Goal: Check status

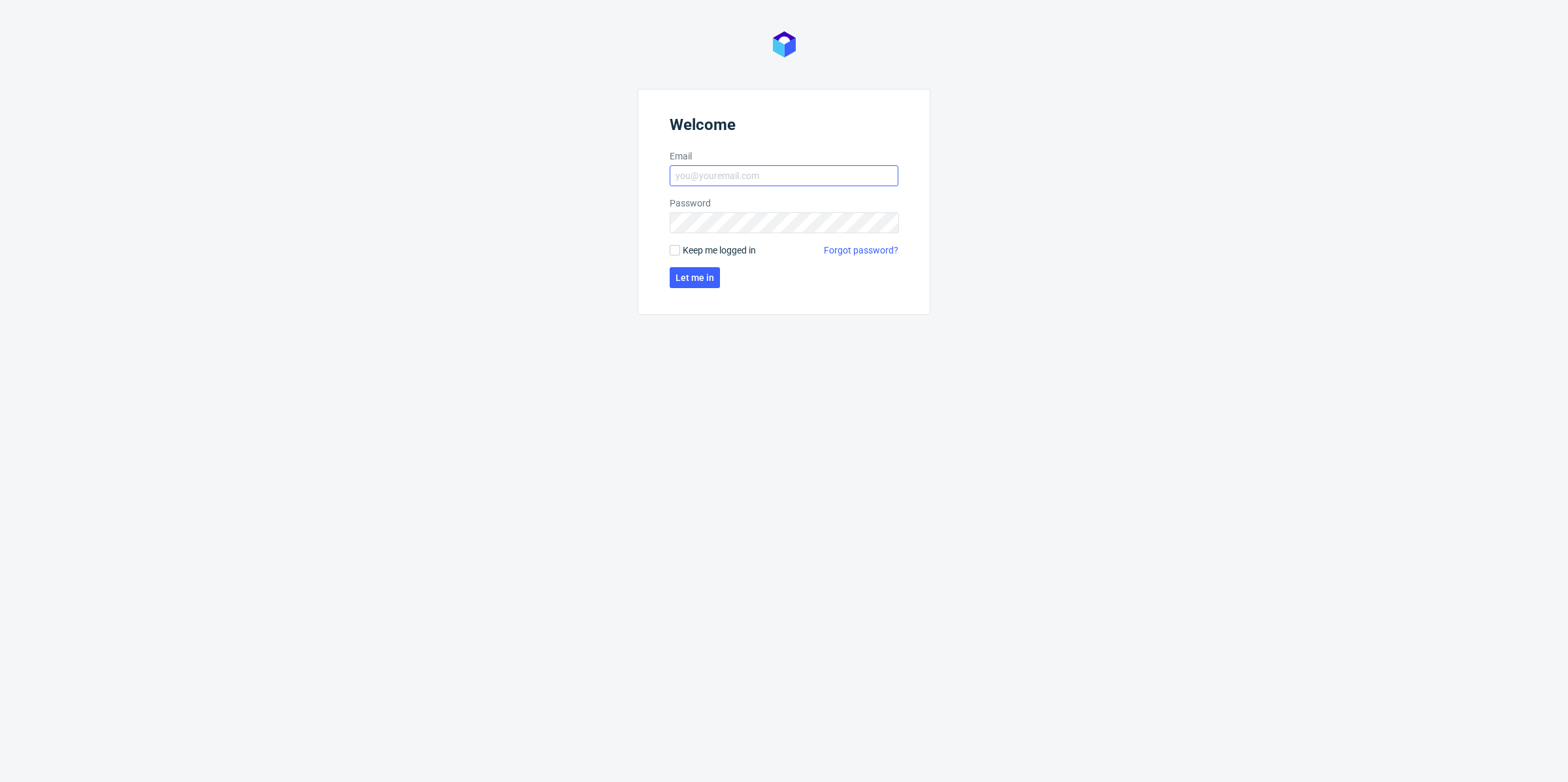
drag, startPoint x: 694, startPoint y: 147, endPoint x: 709, endPoint y: 167, distance: 25.0
click at [695, 147] on form "Welcome Email Password Keep me logged in Forgot password? Let me in" at bounding box center [783, 202] width 293 height 226
click at [709, 167] on input "Email" at bounding box center [783, 176] width 229 height 21
type input "pawel.grygierczyk@packhelp.com"
click button "Let me in" at bounding box center [694, 277] width 50 height 21
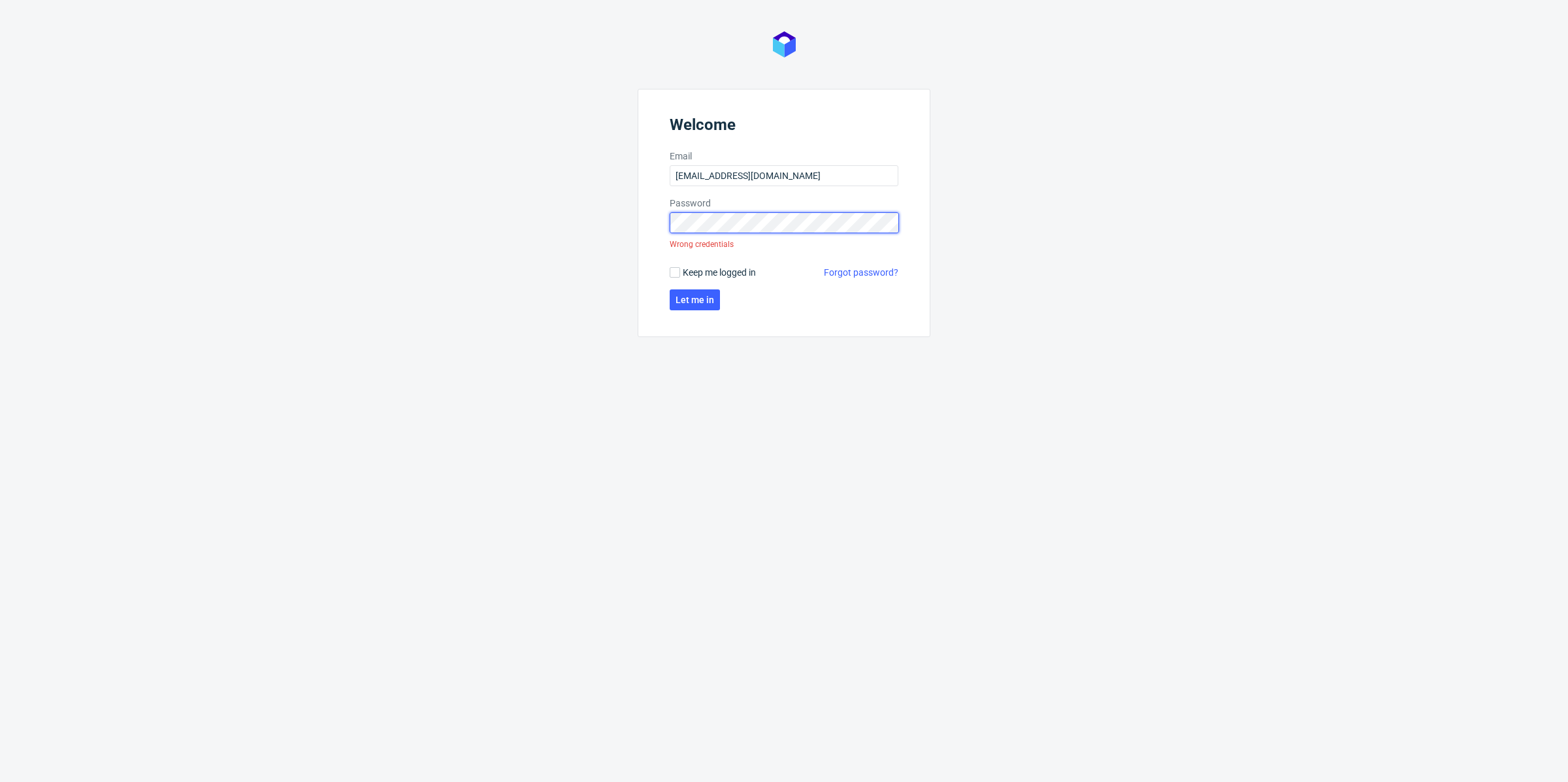
click button "Let me in" at bounding box center [694, 300] width 50 height 21
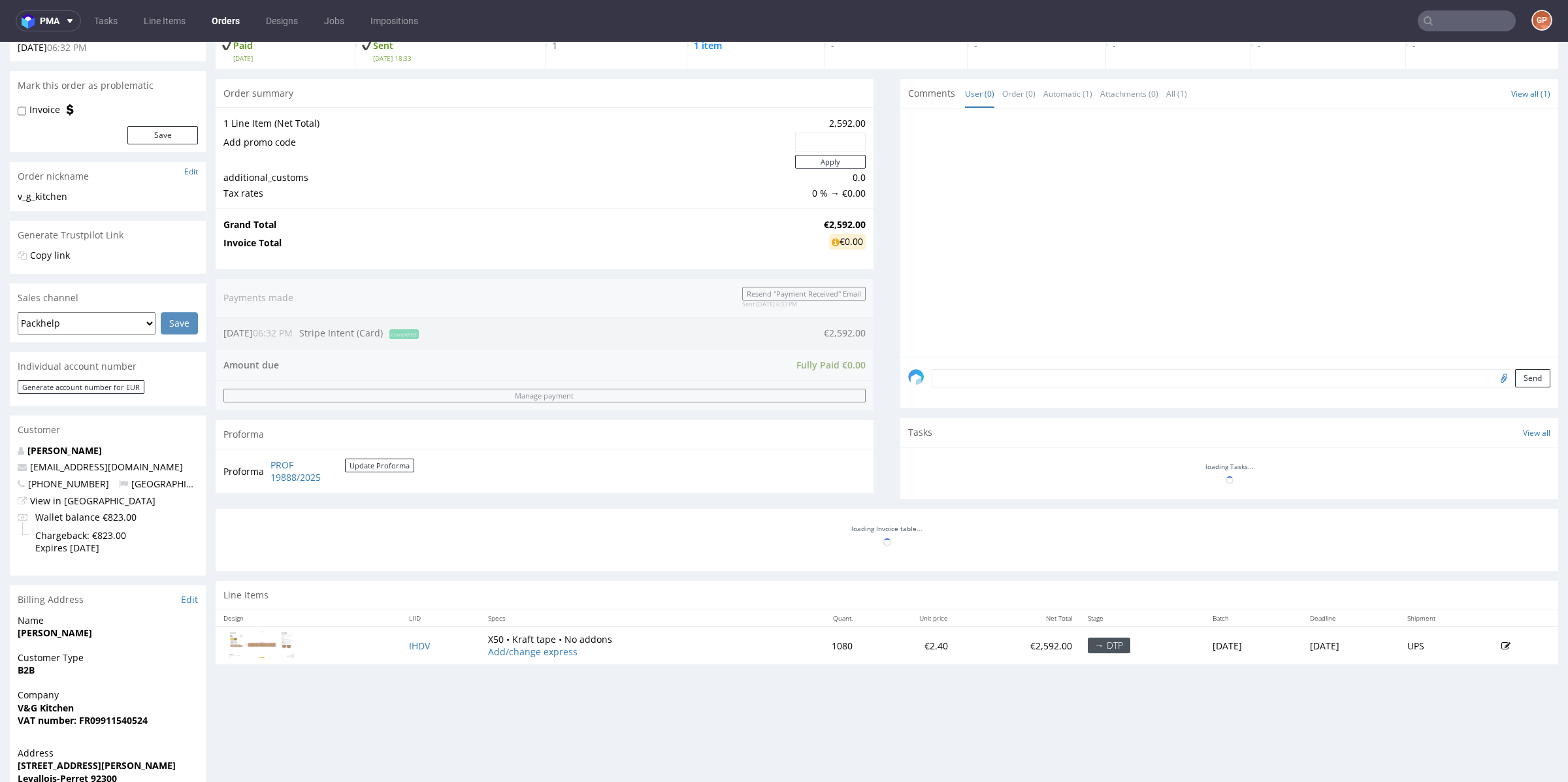
scroll to position [95, 0]
click at [413, 671] on div "Progress Payment Paid Wed 17 Sep Payment “Received” Email Sent Wed 17 Sep 18:33…" at bounding box center [887, 501] width 1342 height 1022
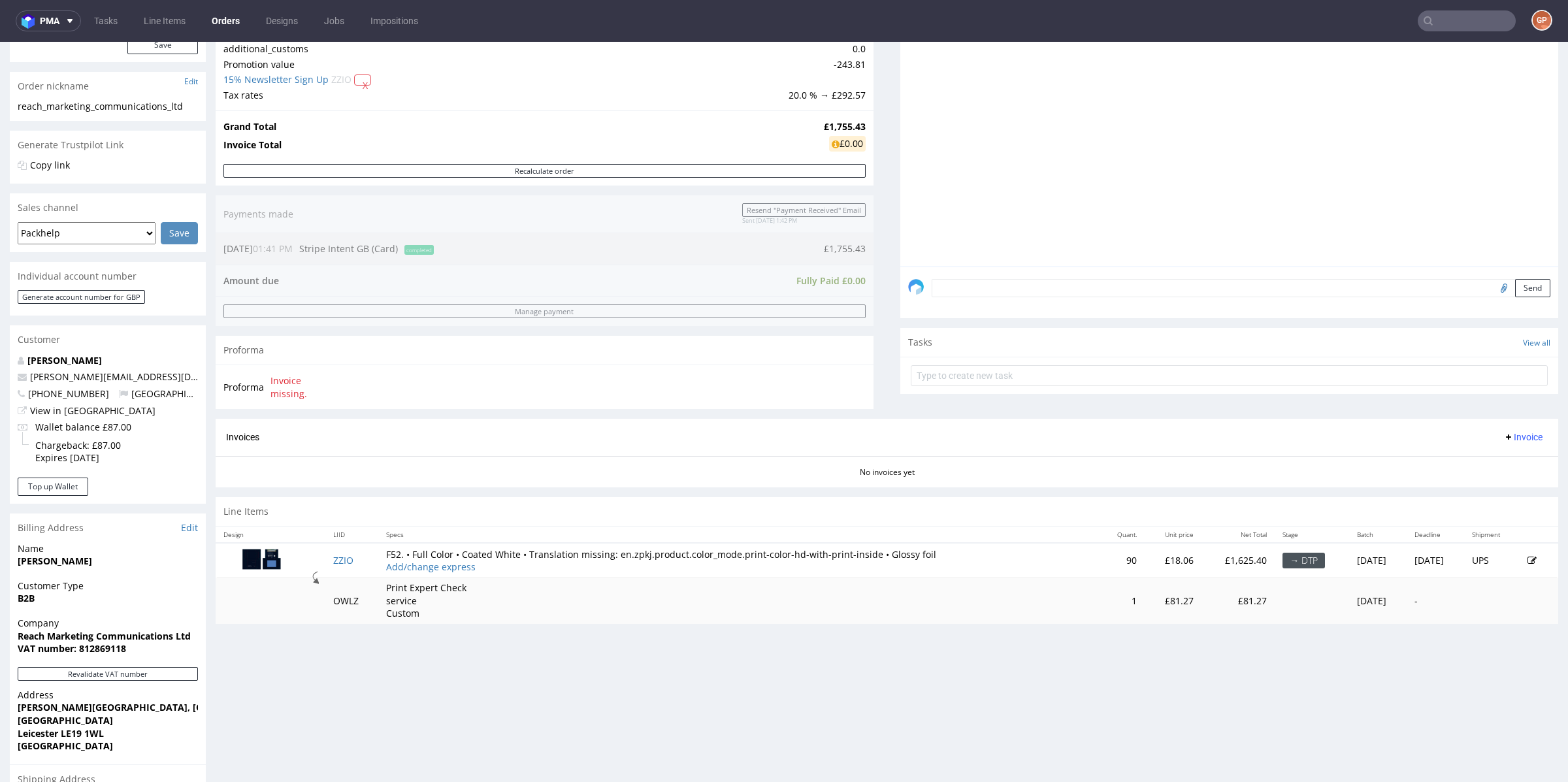
scroll to position [185, 0]
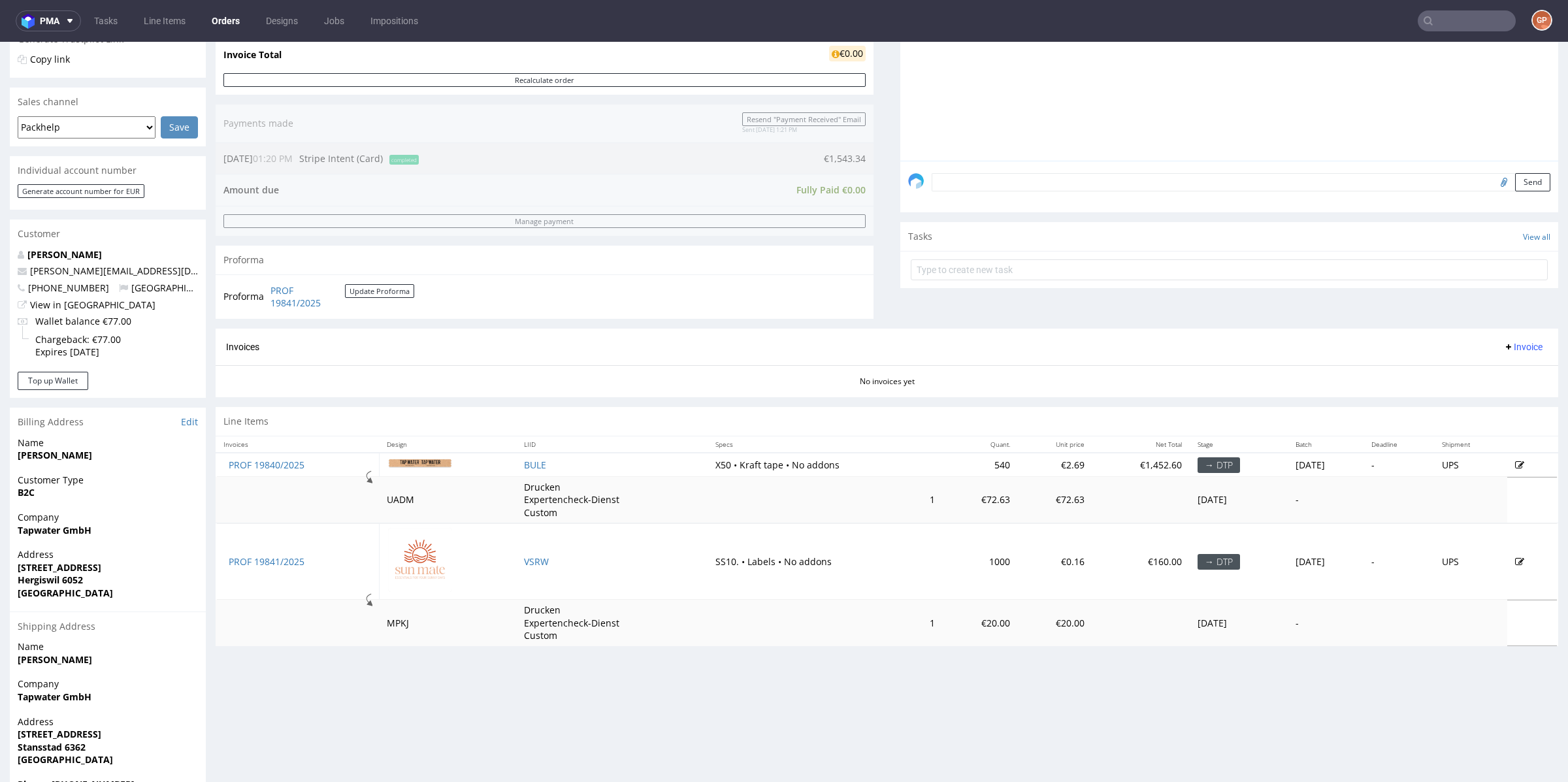
scroll to position [324, 0]
